Goal: Information Seeking & Learning: Learn about a topic

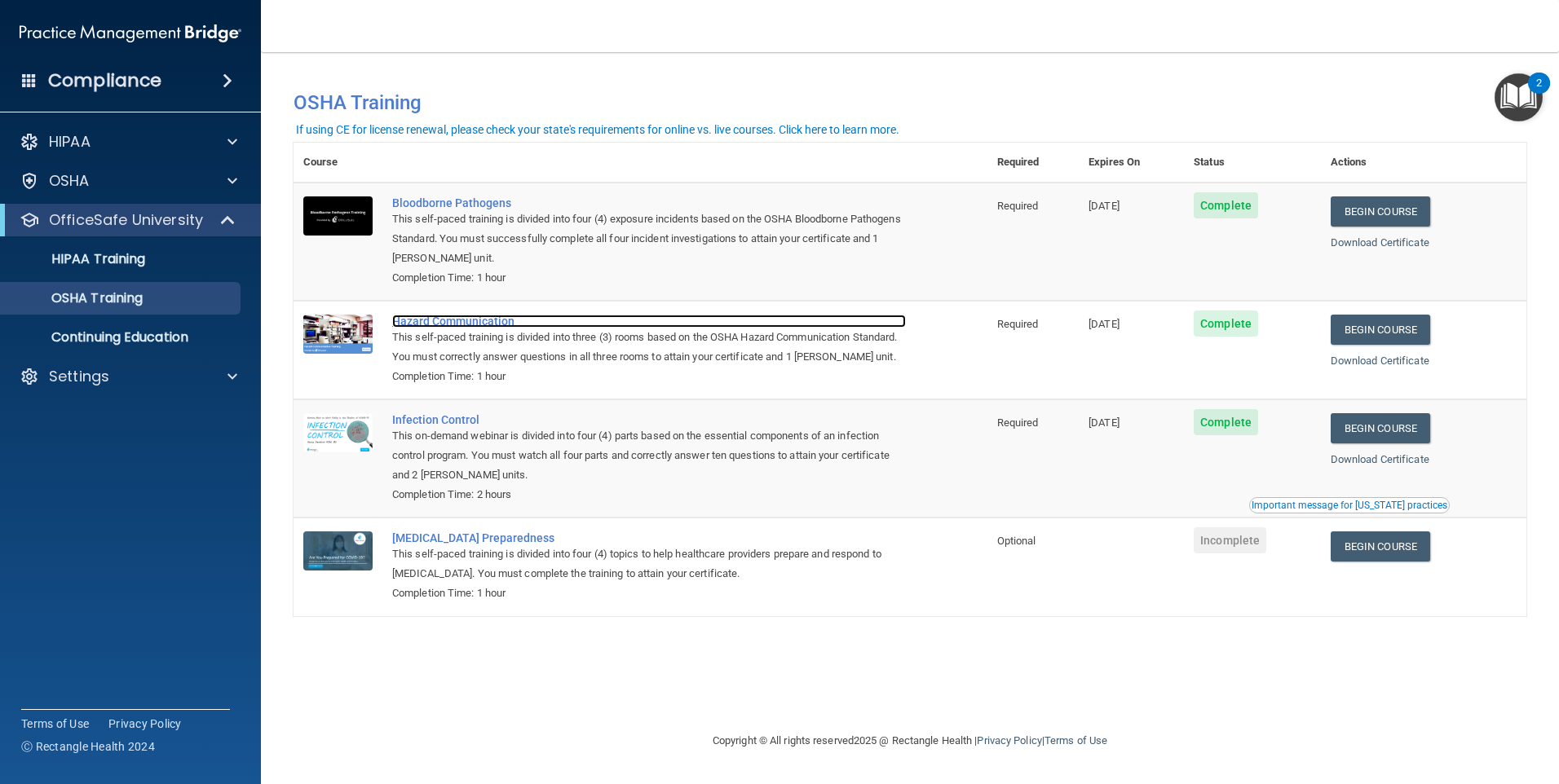
click at [471, 322] on div "Hazard Communication" at bounding box center [649, 321] width 514 height 13
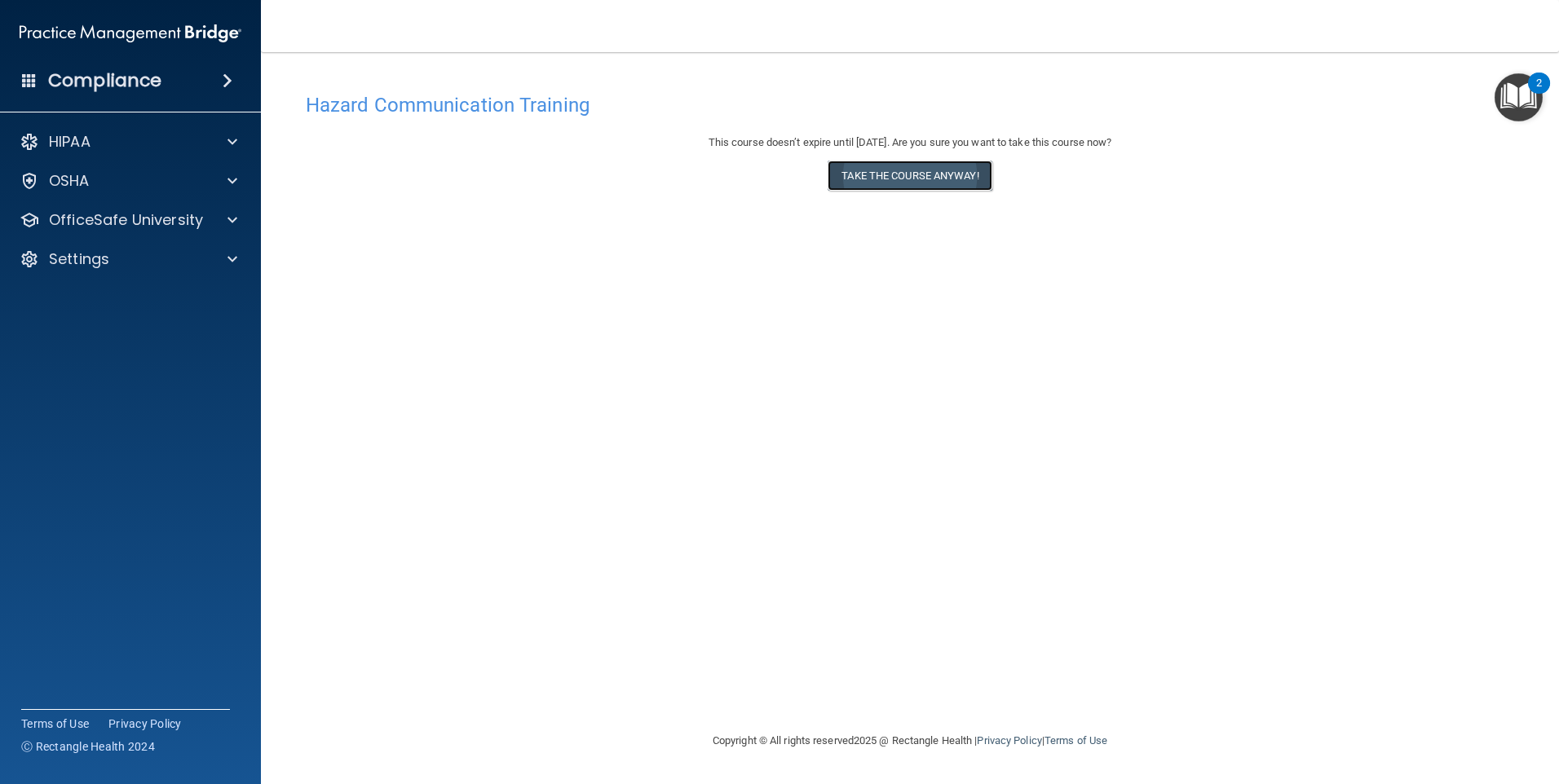
click at [878, 177] on button "Take the course anyway!" at bounding box center [909, 175] width 164 height 30
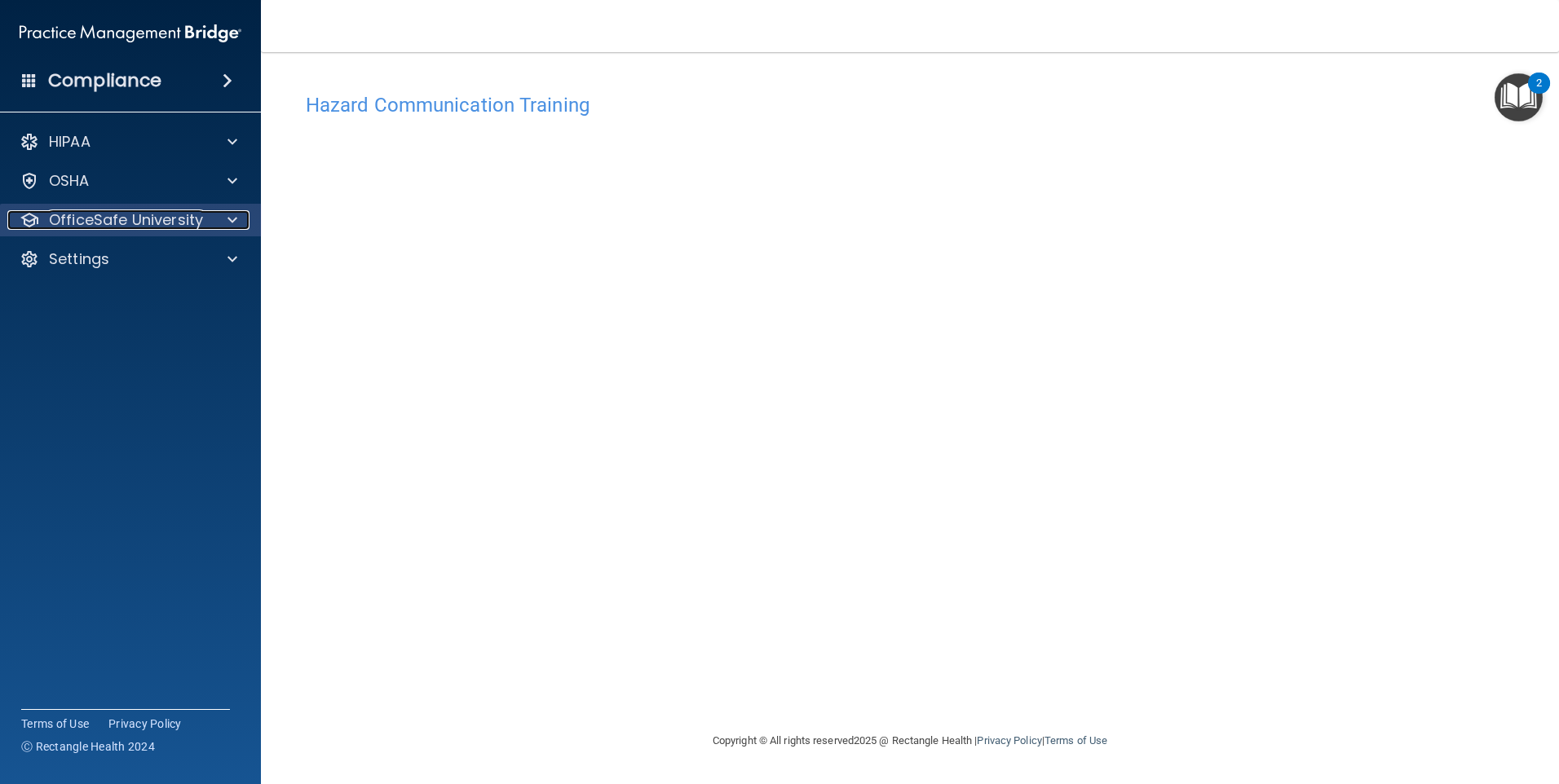
click at [114, 211] on p "OfficeSafe University" at bounding box center [126, 219] width 154 height 20
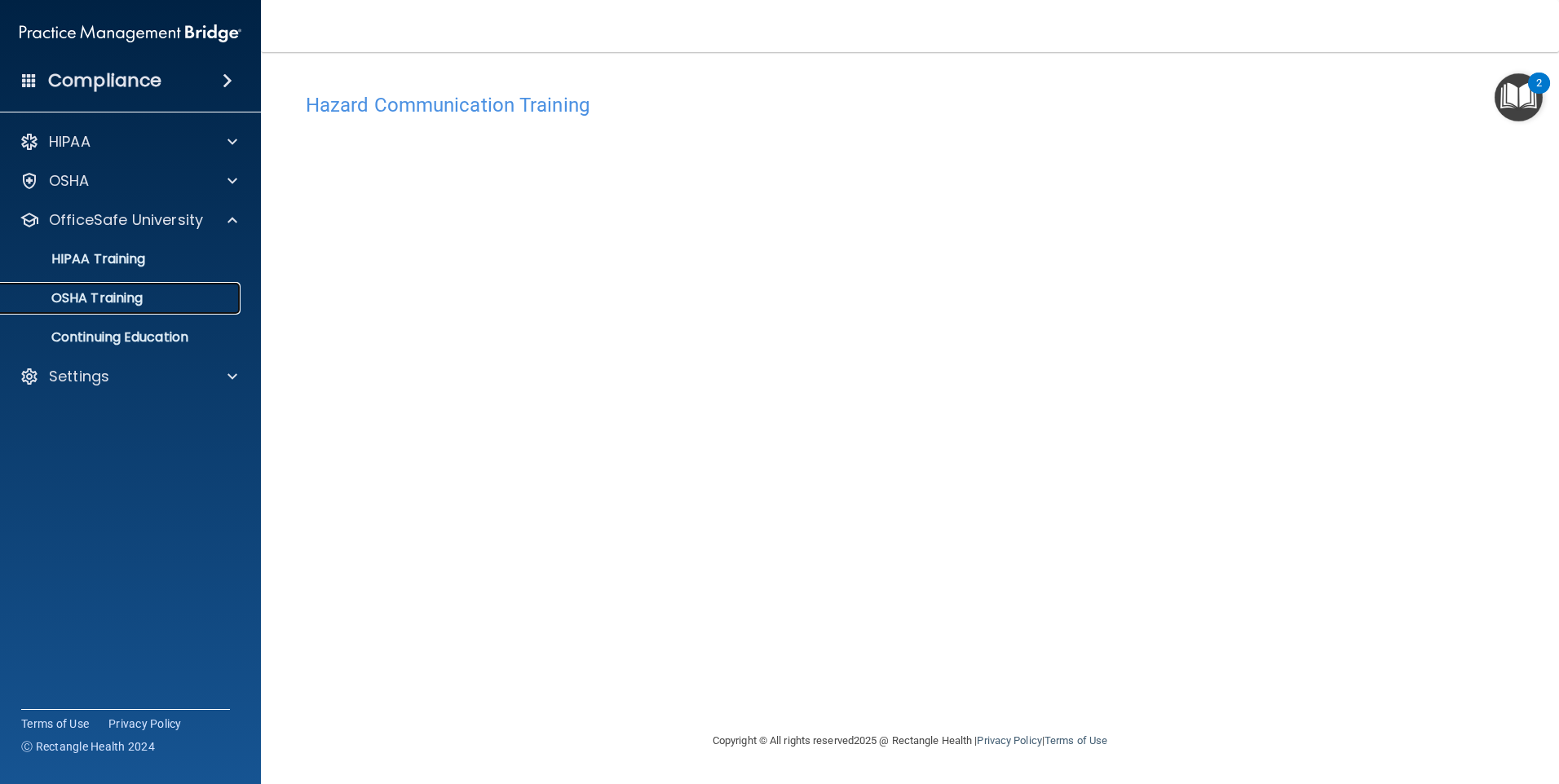
click at [90, 301] on p "OSHA Training" at bounding box center [76, 297] width 132 height 16
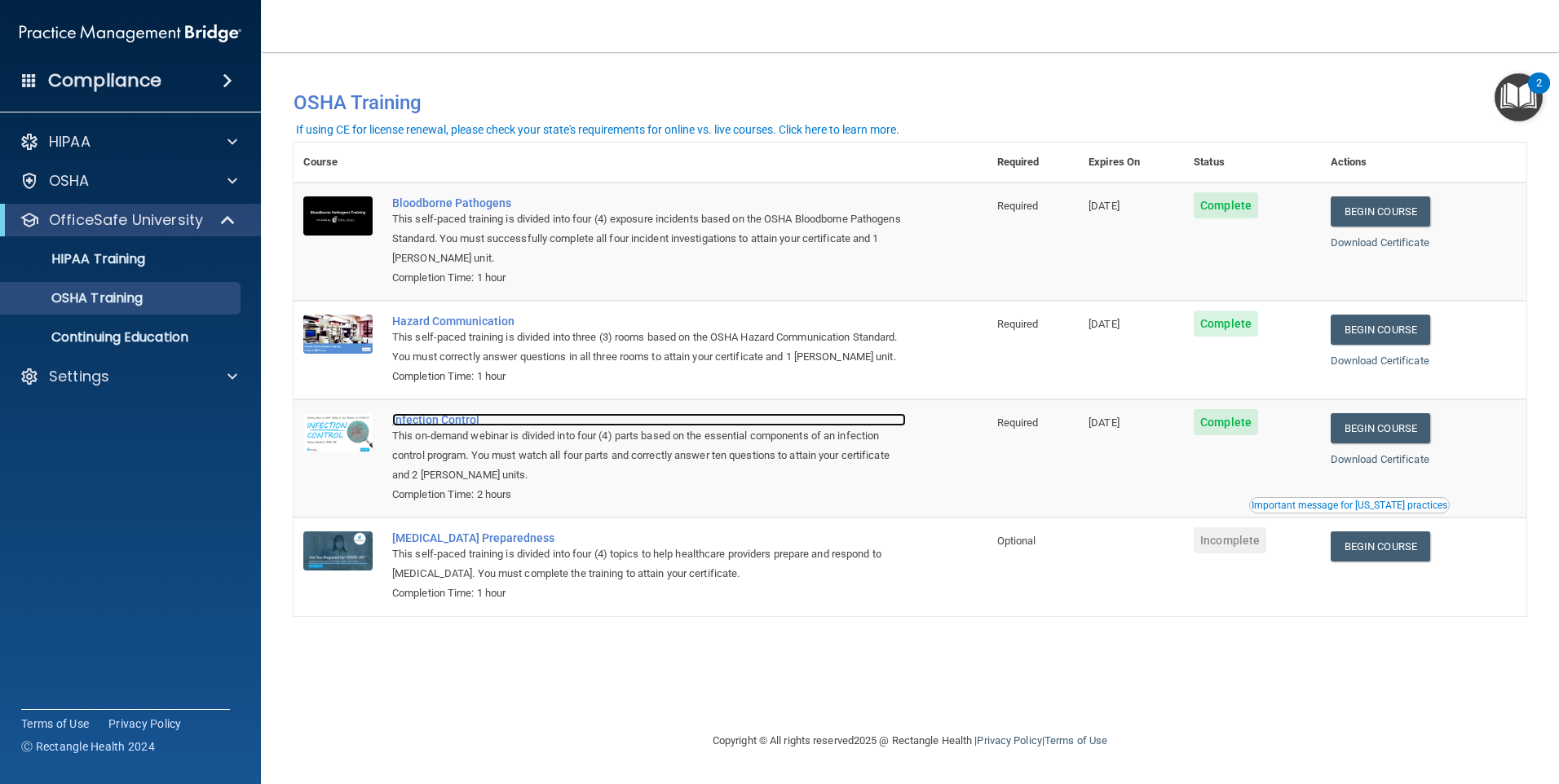
click at [415, 427] on div "Infection Control" at bounding box center [649, 420] width 514 height 13
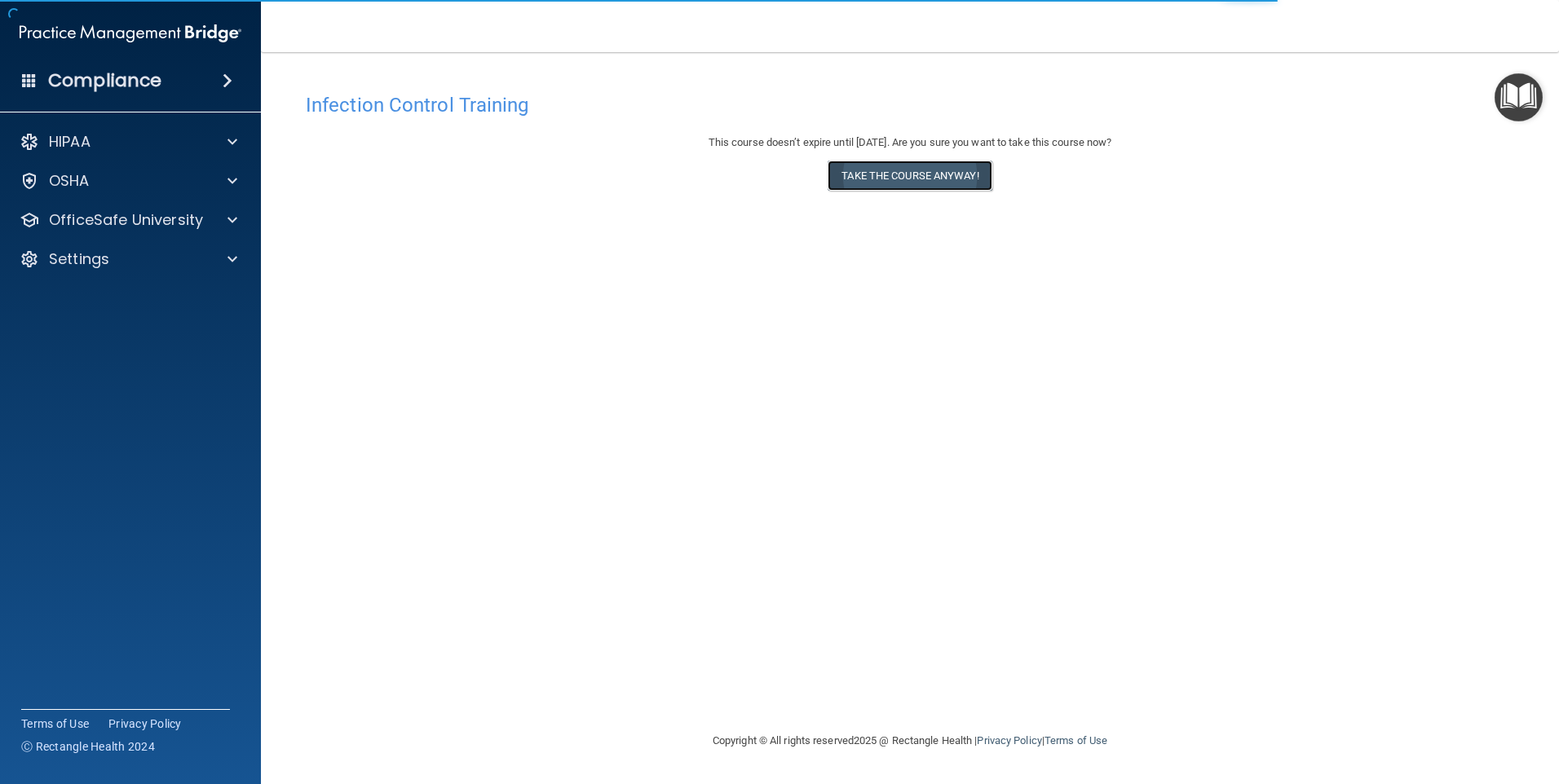
click at [906, 171] on button "Take the course anyway!" at bounding box center [909, 175] width 164 height 30
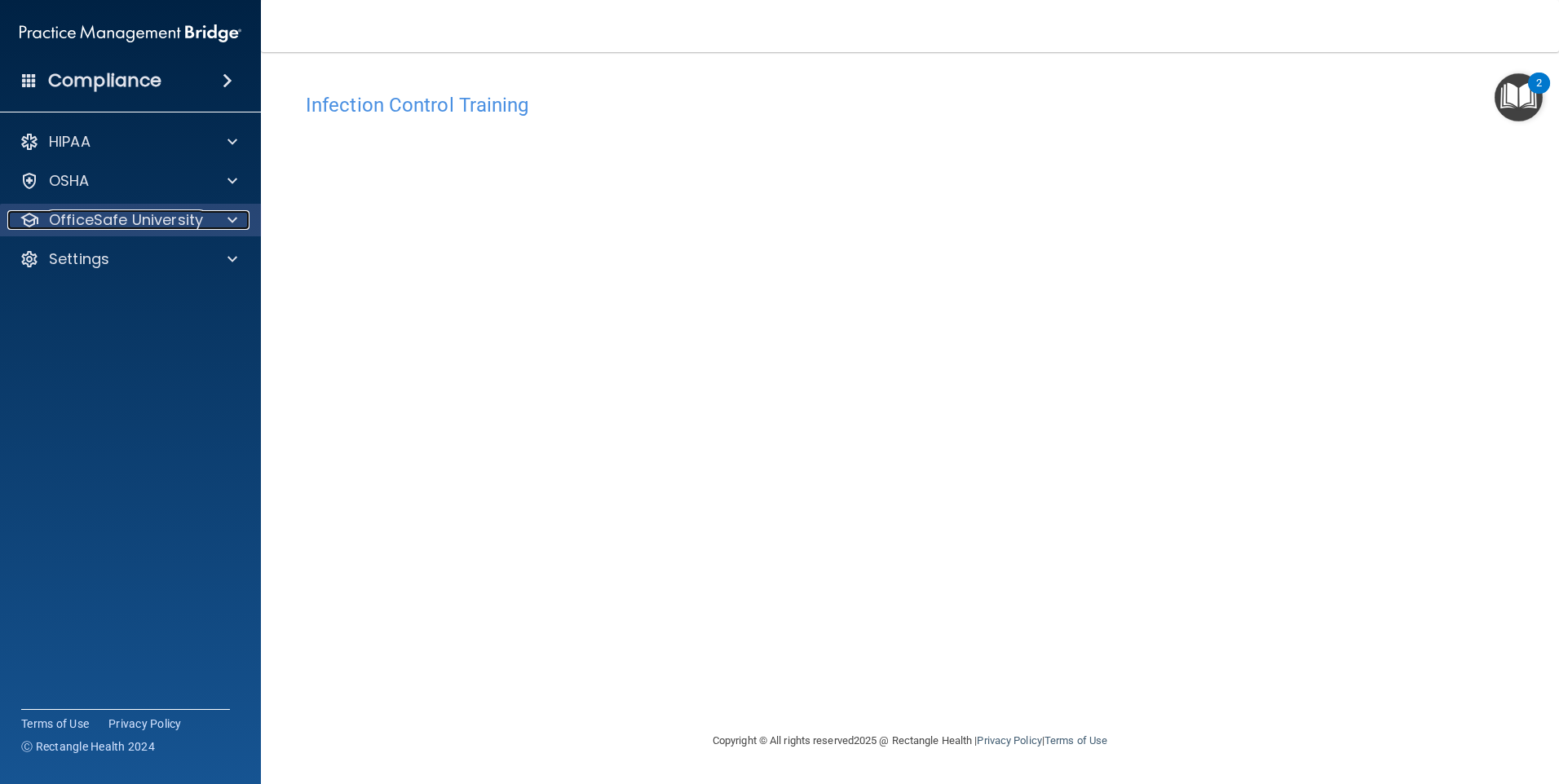
click at [99, 214] on p "OfficeSafe University" at bounding box center [126, 219] width 154 height 20
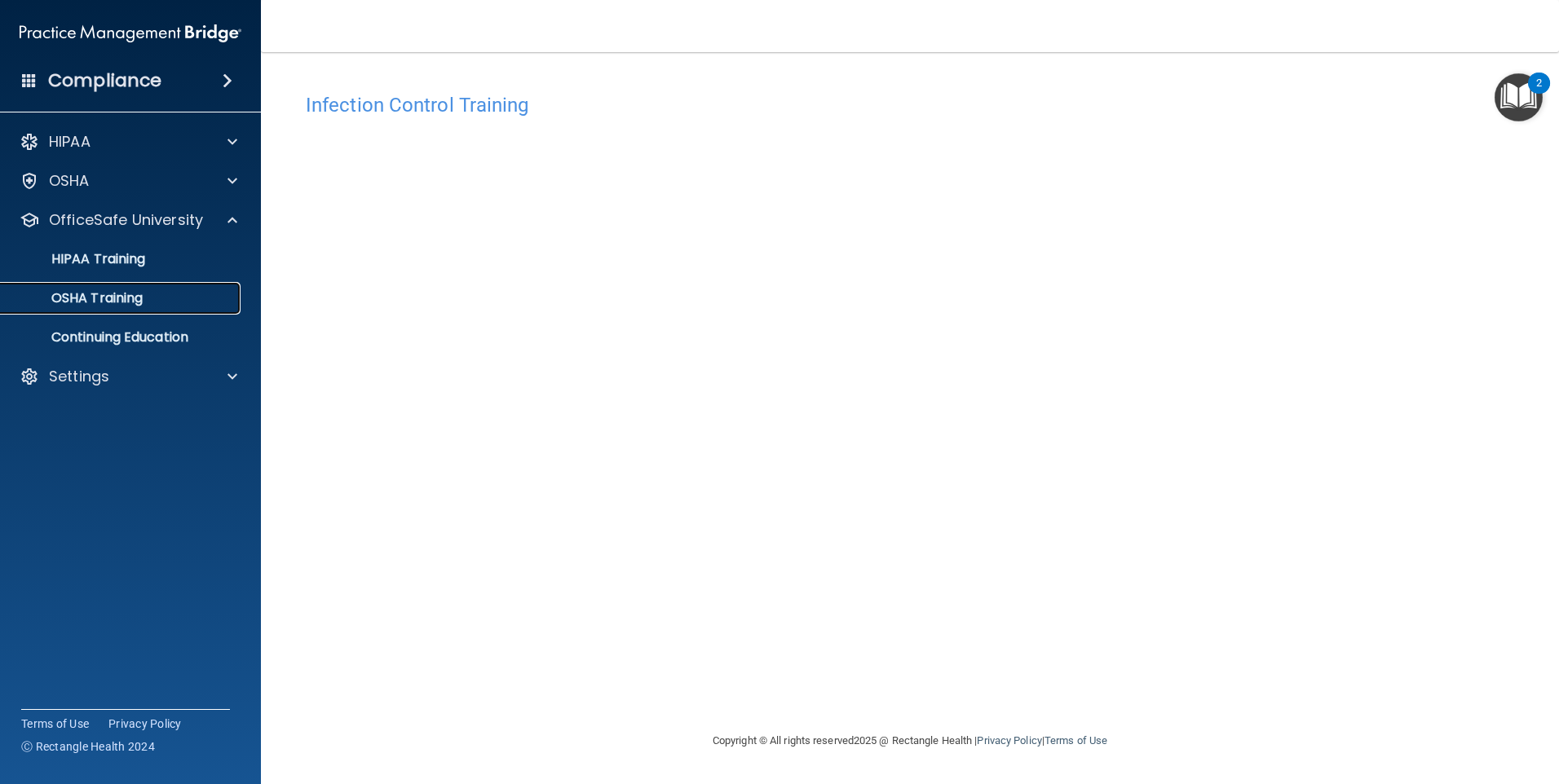
click at [85, 294] on p "OSHA Training" at bounding box center [76, 297] width 132 height 16
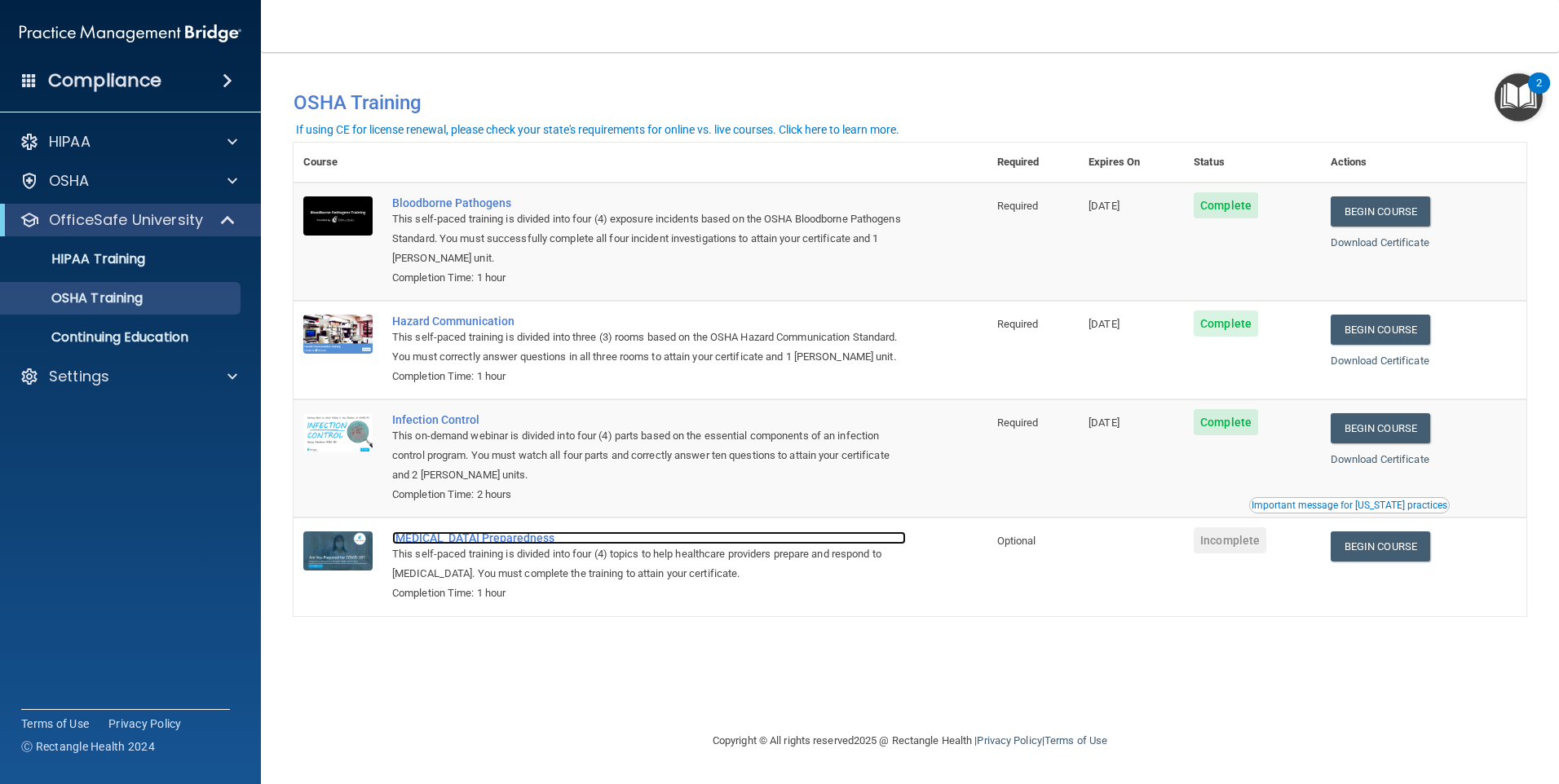
click at [436, 545] on div "[MEDICAL_DATA] Preparedness" at bounding box center [649, 538] width 514 height 13
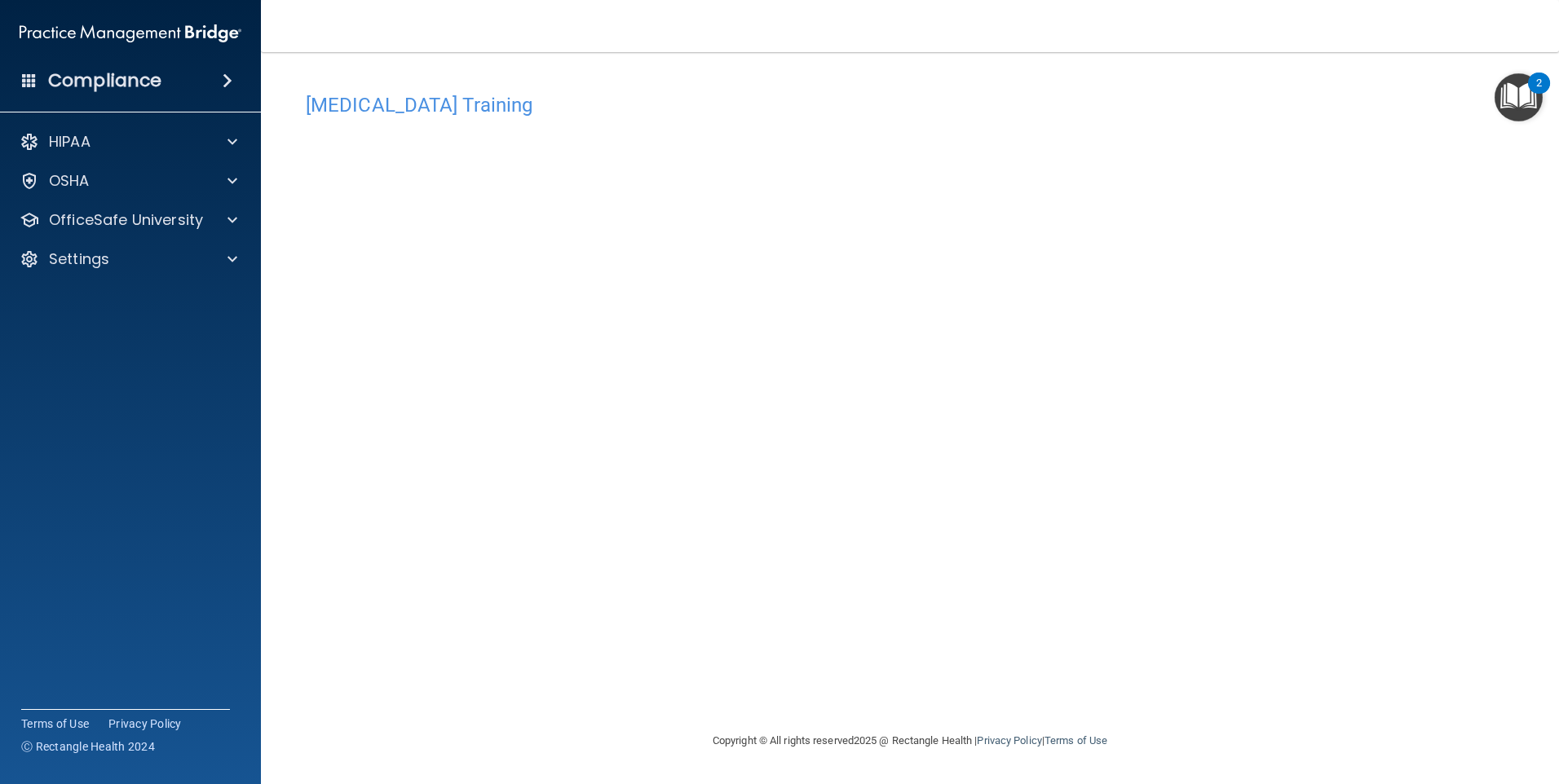
click at [1062, 629] on div "[MEDICAL_DATA] Training This course doesn’t expire until . Are you sure you wan…" at bounding box center [910, 407] width 1233 height 646
click at [106, 228] on p "OfficeSafe University" at bounding box center [126, 219] width 154 height 20
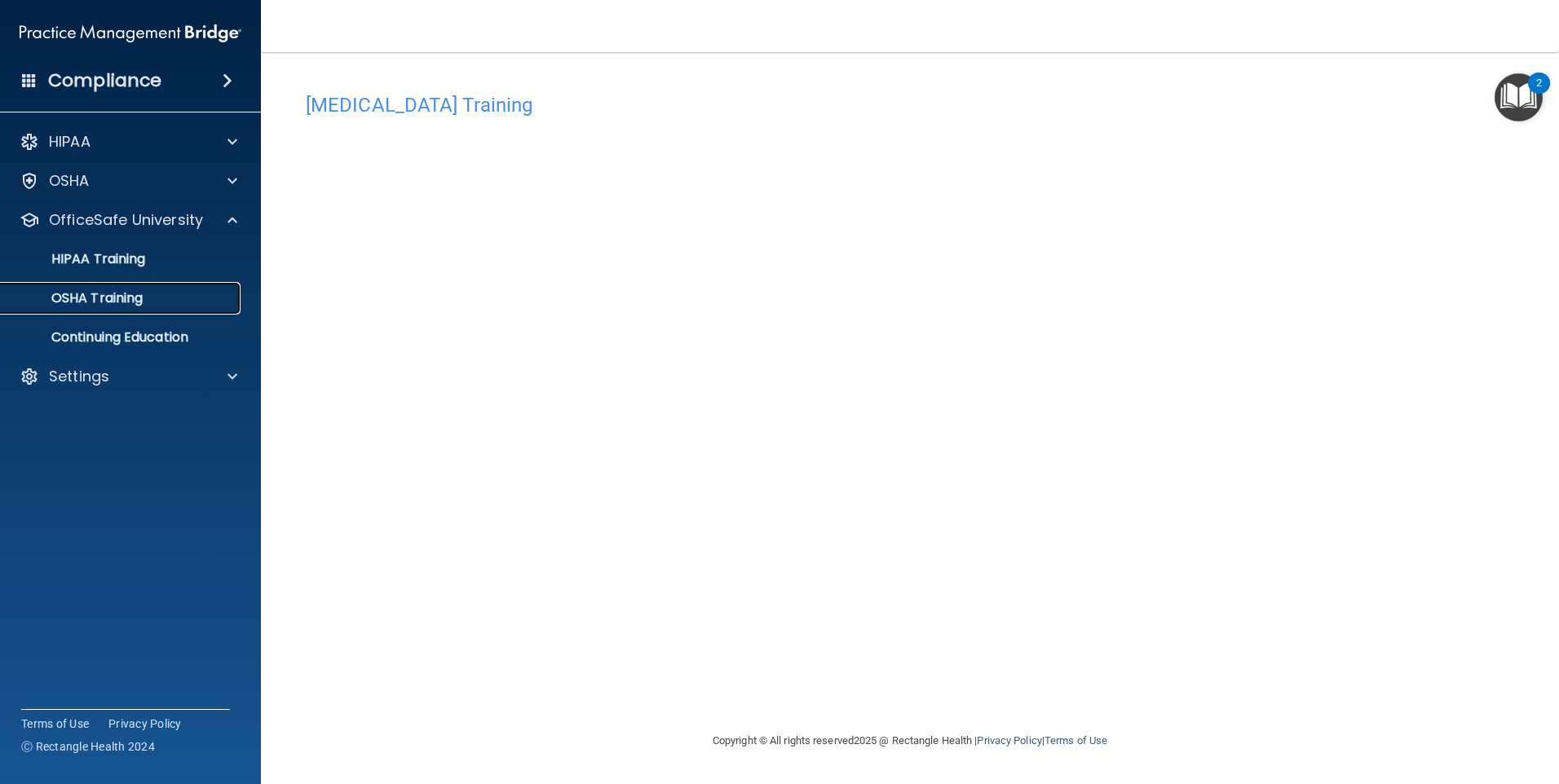
click at [98, 290] on p "OSHA Training" at bounding box center [76, 297] width 132 height 16
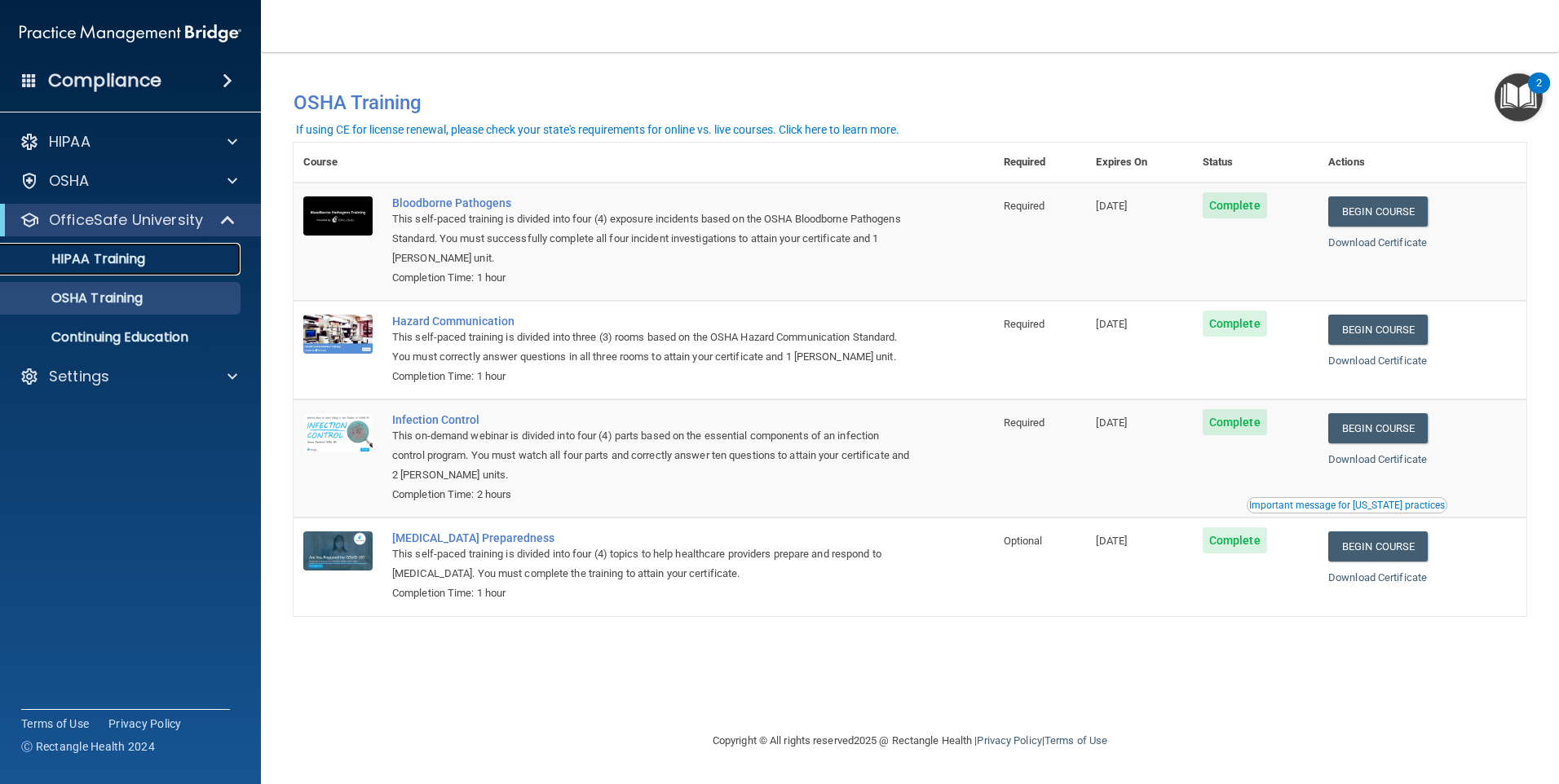
click at [97, 254] on p "HIPAA Training" at bounding box center [77, 259] width 134 height 16
